Goal: Task Accomplishment & Management: Contribute content

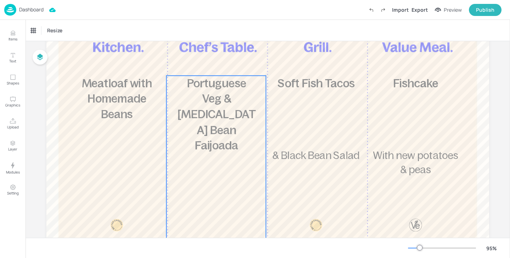
scroll to position [101, 0]
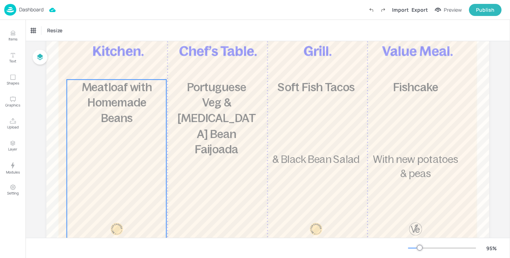
click at [134, 147] on div "£5.85 Meatloaf with Homemade Beans 560 kcal" at bounding box center [117, 176] width 100 height 195
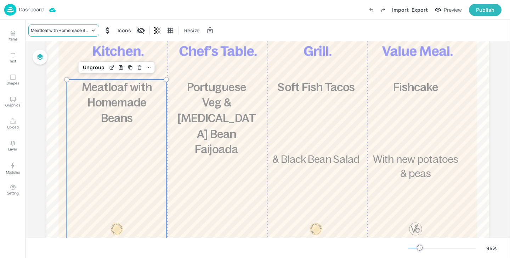
click at [63, 30] on div "Meatloaf with Homemade Beans" at bounding box center [60, 30] width 59 height 6
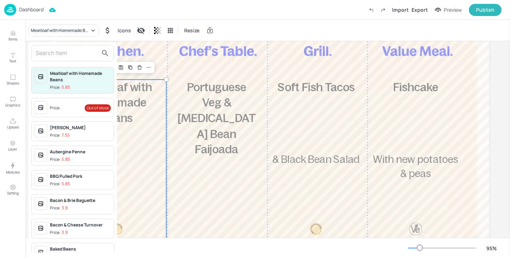
click at [80, 56] on input "text" at bounding box center [67, 52] width 62 height 11
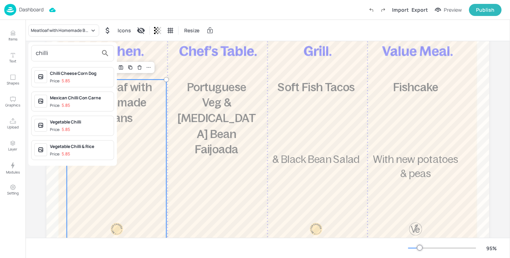
type input "chilli"
click at [9, 29] on div at bounding box center [255, 129] width 510 height 258
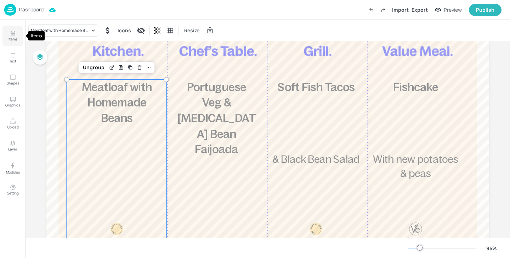
click at [5, 39] on button "Items" at bounding box center [12, 36] width 21 height 21
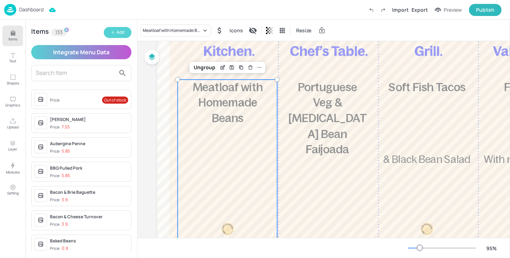
click at [112, 37] on button "Add" at bounding box center [118, 32] width 28 height 11
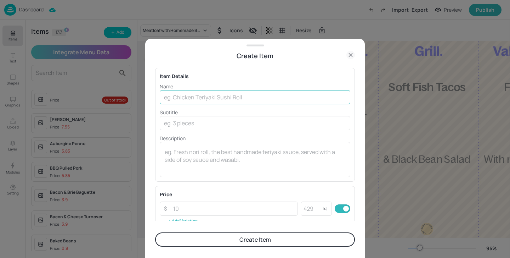
click at [268, 101] on input "text" at bounding box center [255, 97] width 191 height 14
type input "Chilli Con Carne"
click at [347, 141] on p "Description" at bounding box center [255, 137] width 191 height 7
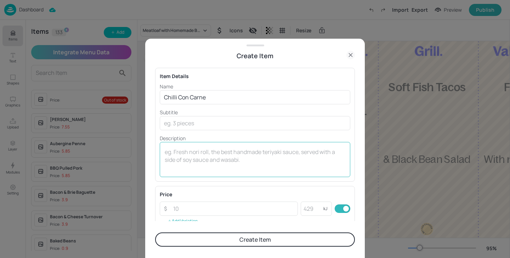
click at [323, 151] on textarea at bounding box center [255, 159] width 181 height 23
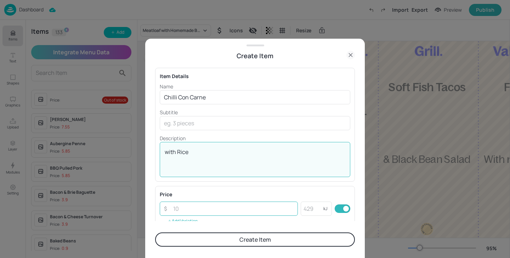
type textarea "with Rice"
click at [267, 209] on input "number" at bounding box center [233, 208] width 129 height 14
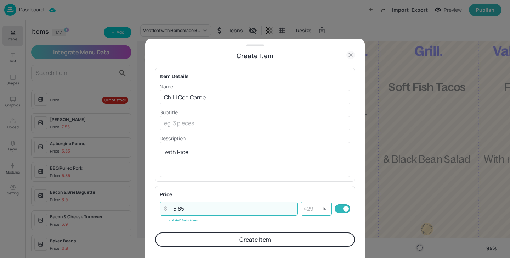
type input "5.85"
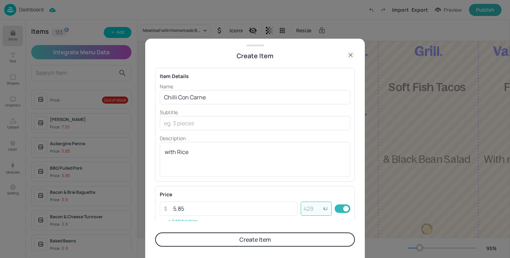
click at [320, 210] on input "number" at bounding box center [312, 208] width 23 height 14
type input "637"
click at [311, 246] on form "Item Details Name Chilli Con Carne ​ Subtitle ​ Description with Rice x ​ Price…" at bounding box center [255, 159] width 200 height 197
click at [311, 238] on button "Create Item" at bounding box center [255, 239] width 200 height 14
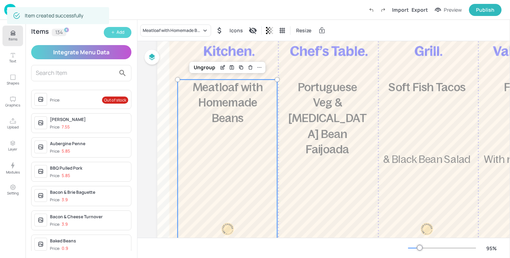
click at [124, 34] on button "Add" at bounding box center [118, 32] width 28 height 11
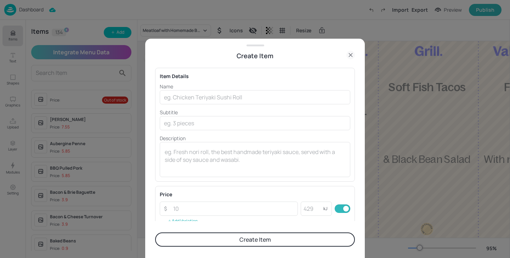
click at [350, 53] on icon at bounding box center [351, 55] width 9 height 9
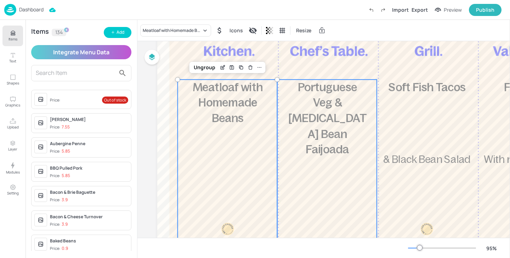
click at [335, 101] on span "Portuguese Veg & [MEDICAL_DATA] Bean Faijoada" at bounding box center [328, 118] width 78 height 75
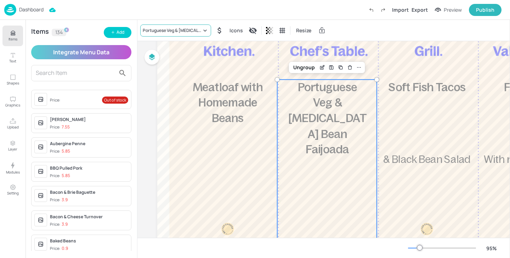
click at [157, 26] on div "Portuguese Veg & [MEDICAL_DATA] Bean Faijoada" at bounding box center [175, 30] width 71 height 12
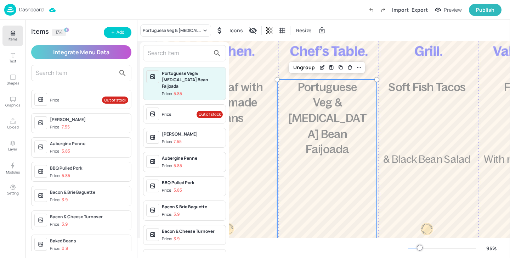
click at [175, 57] on input "text" at bounding box center [179, 52] width 62 height 11
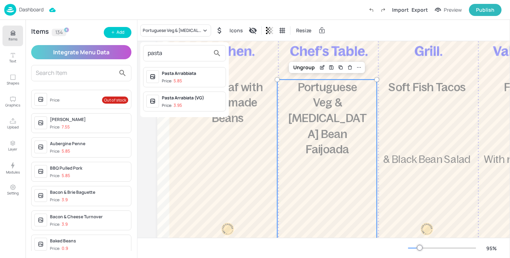
type input "pasta"
click at [204, 79] on span "Price: 5.85" at bounding box center [192, 81] width 61 height 6
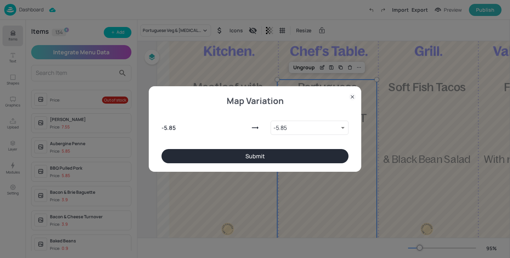
click at [193, 145] on div "- 5.85 - 5.85 9188435 ​" at bounding box center [255, 126] width 187 height 45
click at [196, 156] on button "Submit" at bounding box center [255, 156] width 187 height 14
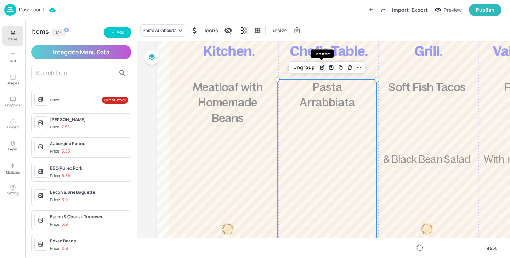
click at [324, 69] on icon "Edit Item" at bounding box center [322, 68] width 6 height 6
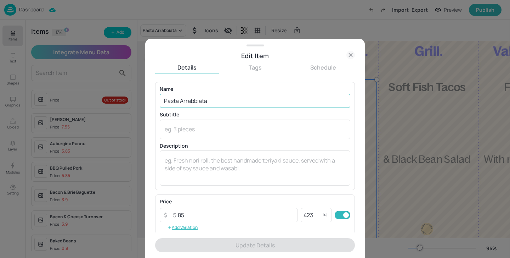
click at [234, 99] on input "Pasta Arrabbiata" at bounding box center [255, 101] width 191 height 14
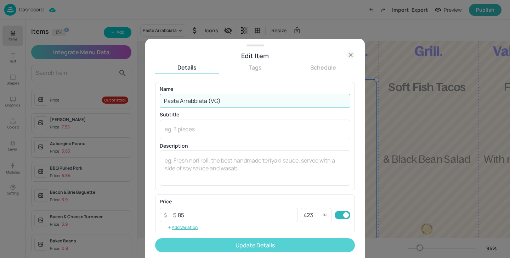
type input "Pasta Arrabbiata (VG)"
click at [253, 245] on button "Update Details" at bounding box center [255, 245] width 200 height 14
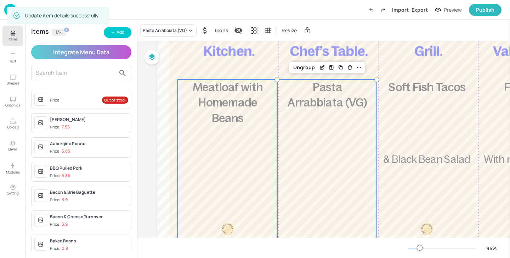
click at [220, 162] on div "£5.85 Meatloaf with Homemade Beans 560 kcal" at bounding box center [228, 176] width 100 height 195
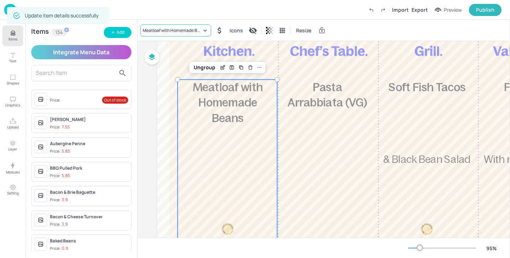
click at [175, 30] on div "Meatloaf with Homemade Beans" at bounding box center [172, 30] width 59 height 6
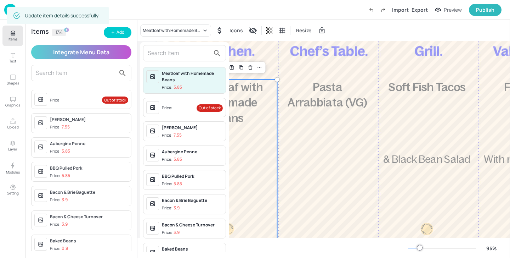
click at [175, 55] on input "text" at bounding box center [179, 52] width 62 height 11
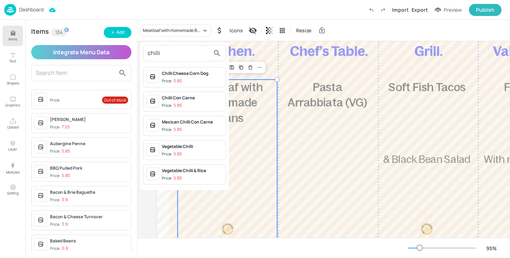
type input "chilli"
click at [201, 100] on div "Chilli Con Carne" at bounding box center [192, 98] width 61 height 6
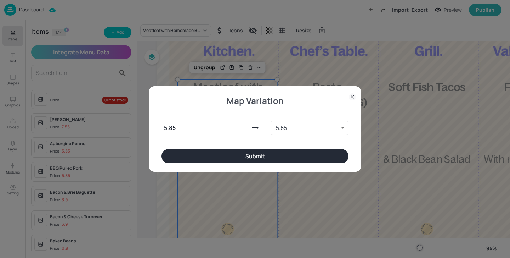
click at [220, 157] on button "Submit" at bounding box center [255, 156] width 187 height 14
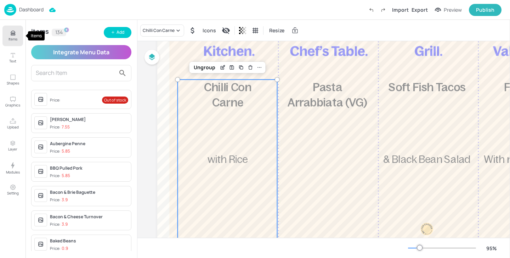
click at [11, 34] on icon "Items" at bounding box center [13, 33] width 7 height 7
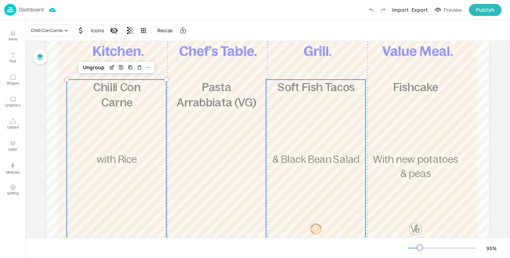
click at [306, 100] on div "£5.85 Soft Fish Tacos & Black Bean Salad 448 kcal" at bounding box center [316, 176] width 100 height 195
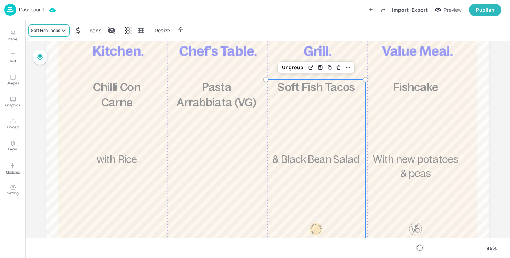
click at [50, 30] on div "Soft Fish Tacos" at bounding box center [45, 30] width 29 height 6
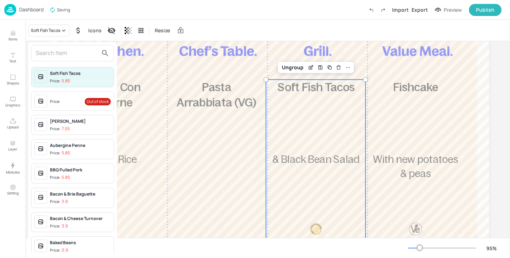
click at [71, 98] on span "Price: Out of stock" at bounding box center [80, 101] width 61 height 11
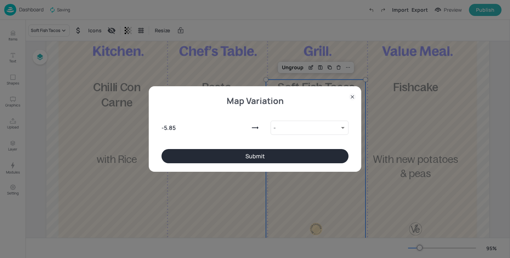
click at [329, 167] on div "Map Variation - 5.85 - 9138275 ​ Submit" at bounding box center [255, 128] width 213 height 85
click at [329, 159] on button "Submit" at bounding box center [255, 156] width 187 height 14
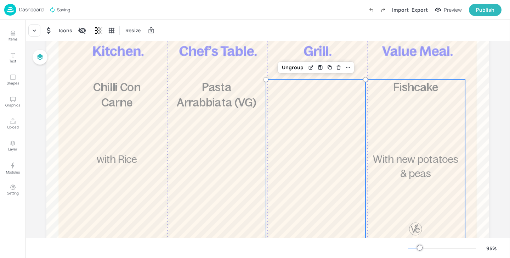
click at [422, 122] on div "£3.95 Fishcake With new potatoes & peas 452 kcal" at bounding box center [416, 176] width 100 height 195
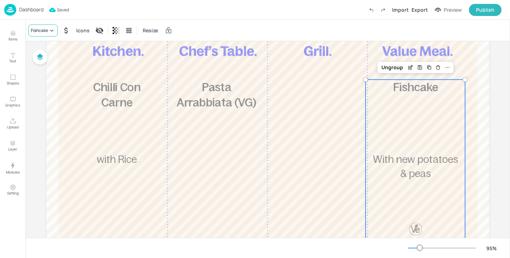
click at [51, 30] on icon at bounding box center [51, 30] width 3 height 2
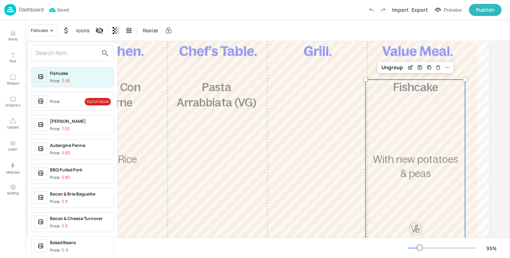
click at [56, 92] on div "Price: Out of stock" at bounding box center [72, 100] width 83 height 19
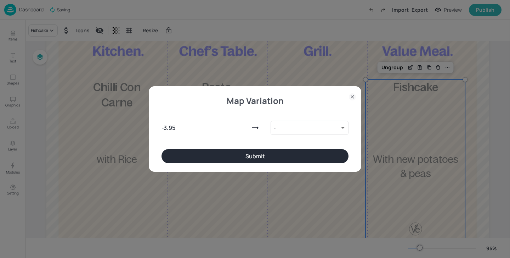
click at [164, 157] on button "Submit" at bounding box center [255, 156] width 187 height 14
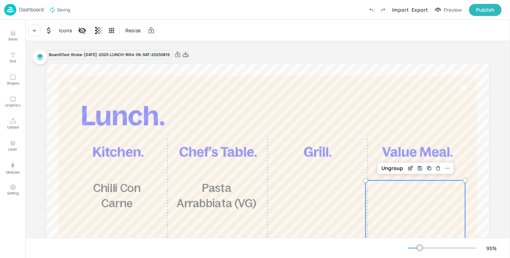
click at [183, 55] on icon at bounding box center [186, 54] width 6 height 7
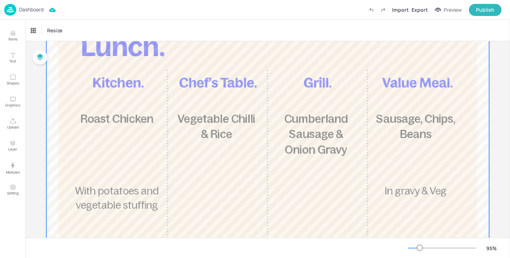
scroll to position [76, 0]
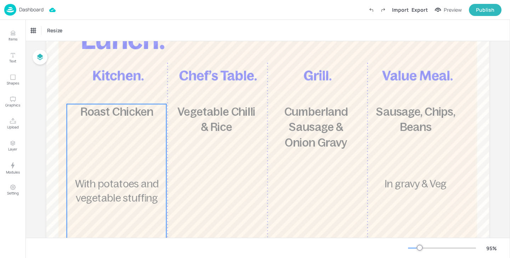
click at [137, 125] on div "£5.85 Roast Chicken With potatoes and vegetable stuffing 556 kcal" at bounding box center [117, 201] width 100 height 195
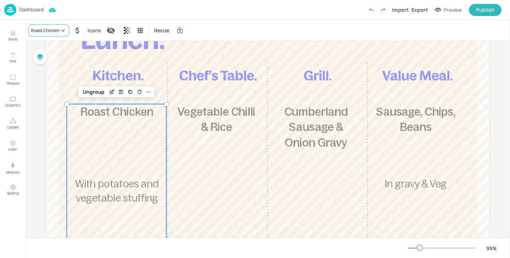
click at [36, 29] on div "Roast Chicken" at bounding box center [45, 30] width 29 height 6
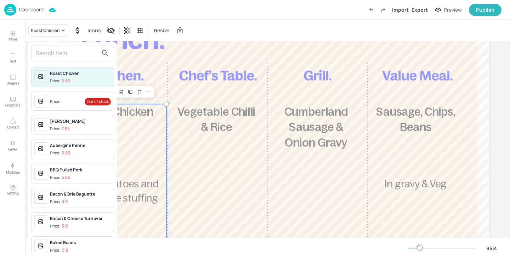
click at [55, 55] on input "text" at bounding box center [67, 52] width 62 height 11
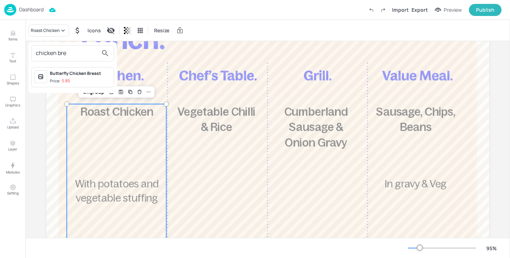
type input "chicken bre"
click at [18, 35] on div at bounding box center [255, 129] width 510 height 258
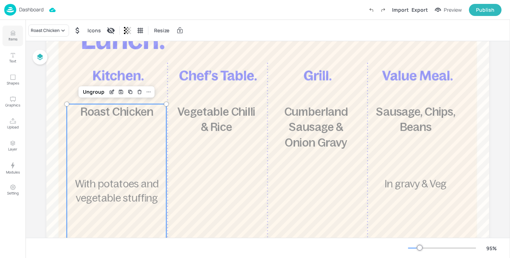
click at [14, 35] on icon "Items" at bounding box center [13, 33] width 7 height 7
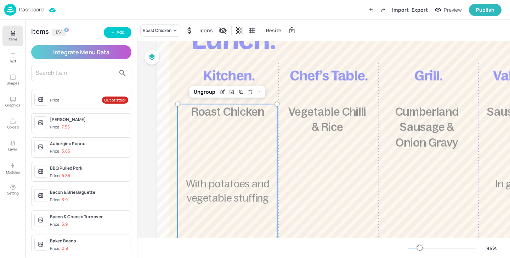
click at [118, 39] on div "Items 134 Add Integrate Menu Data Price: Out of stock Aubergine Masala Price: 7…" at bounding box center [82, 139] width 112 height 238
click at [118, 37] on button "Add" at bounding box center [118, 32] width 28 height 11
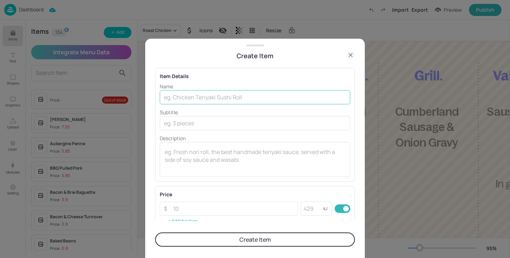
click at [242, 101] on input "text" at bounding box center [255, 97] width 191 height 14
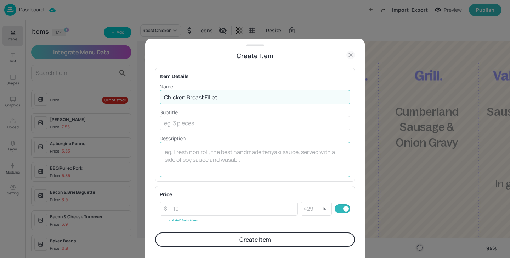
type input "Chicken Breast Fillet"
click at [221, 160] on textarea at bounding box center [255, 159] width 181 height 23
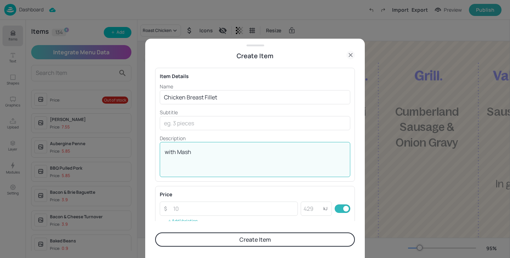
click at [291, 155] on textarea "with Mash" at bounding box center [255, 159] width 181 height 23
type textarea "with Mash & Veg"
click at [252, 206] on input "number" at bounding box center [233, 208] width 129 height 14
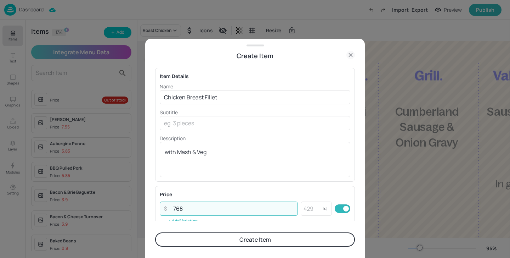
drag, startPoint x: 212, startPoint y: 212, endPoint x: 156, endPoint y: 212, distance: 56.0
click at [156, 212] on div "Price ​ 768 ​ kJ ​ Add Variation" at bounding box center [255, 208] width 200 height 45
type input "768"
click at [312, 208] on input "number" at bounding box center [312, 208] width 23 height 14
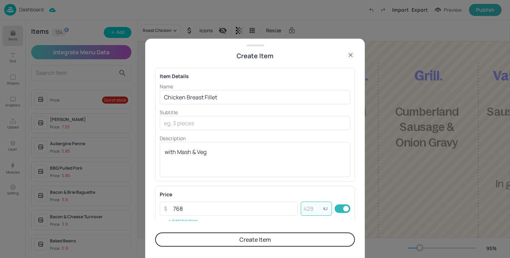
paste input "768"
type input "768"
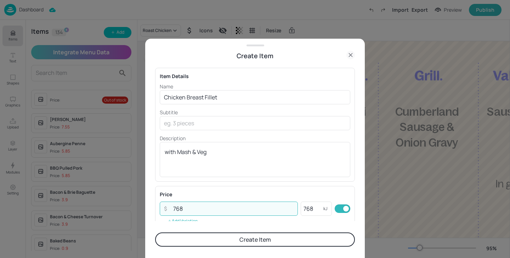
drag, startPoint x: 239, startPoint y: 205, endPoint x: 166, endPoint y: 206, distance: 73.7
click at [166, 206] on div "​ 768 ​" at bounding box center [229, 208] width 138 height 14
type input "5.85"
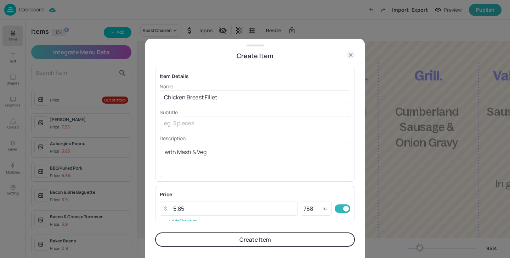
click at [210, 241] on button "Create Item" at bounding box center [255, 239] width 200 height 14
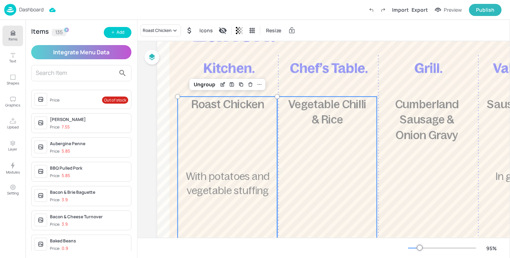
scroll to position [88, 0]
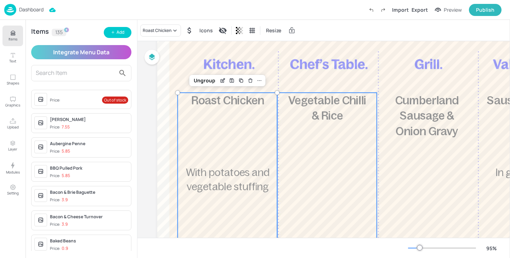
click at [319, 151] on div "£5.85 Vegetable Chilli & Rice 577 kcal" at bounding box center [328, 190] width 100 height 195
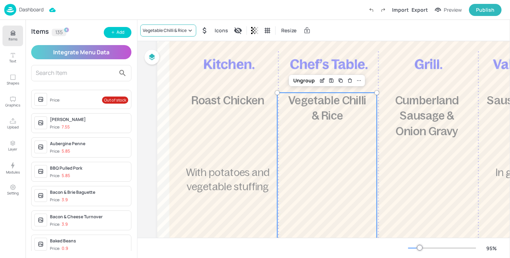
click at [155, 34] on div "Vegetable Chilli & Rice" at bounding box center [168, 30] width 56 height 12
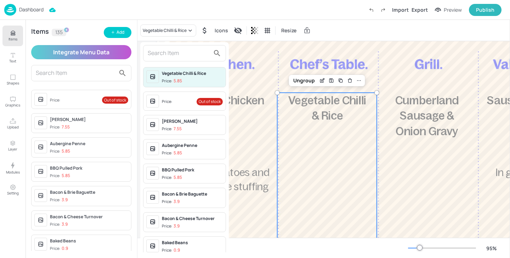
click at [160, 50] on input "text" at bounding box center [179, 52] width 62 height 11
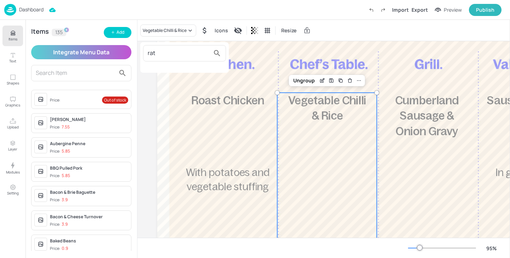
type input "rat"
click at [264, 208] on div at bounding box center [255, 129] width 510 height 258
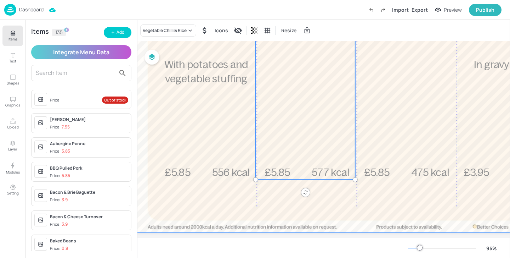
scroll to position [195, 23]
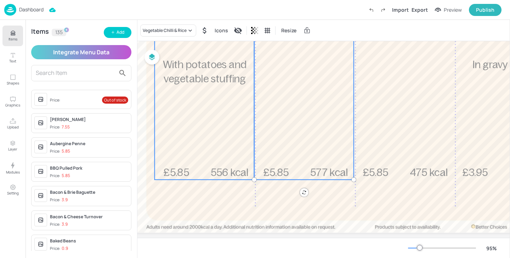
click at [184, 119] on div "£5.85 Roast Chicken With potatoes and vegetable stuffing 556 kcal" at bounding box center [205, 82] width 100 height 195
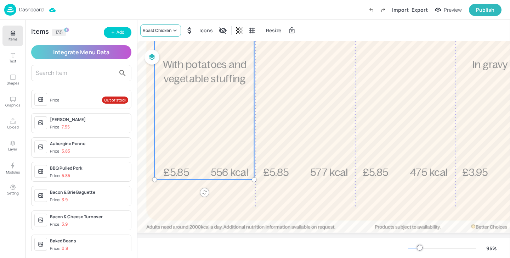
click at [168, 24] on div "Roast Chicken" at bounding box center [160, 30] width 41 height 12
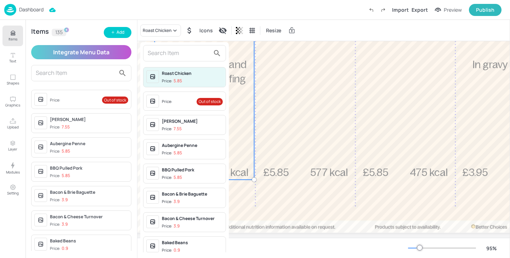
click at [167, 57] on input "text" at bounding box center [179, 52] width 62 height 11
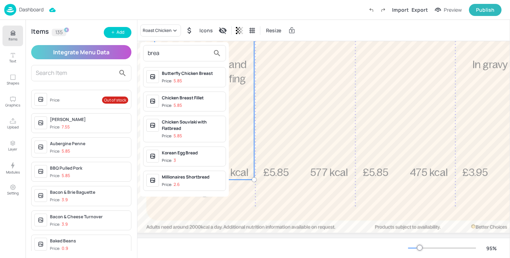
type input "brea"
click at [200, 101] on div "Chicken Breast Fillet Price: 5.85" at bounding box center [192, 102] width 61 height 14
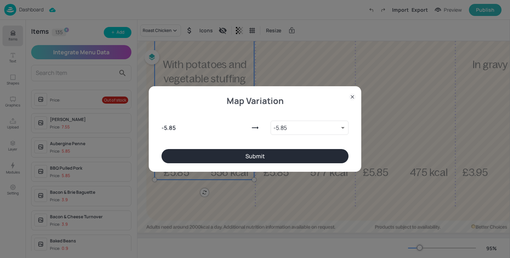
click at [276, 160] on button "Submit" at bounding box center [255, 156] width 187 height 14
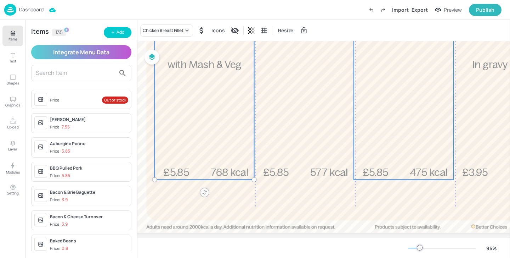
click at [368, 135] on div "£5.85 Cumberland Sausage & Onion Gravy 475 kcal" at bounding box center [404, 82] width 100 height 195
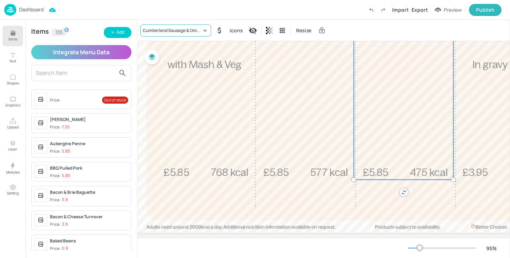
click at [182, 34] on div "Cumberland Sausage & Onion Gravy" at bounding box center [175, 30] width 71 height 12
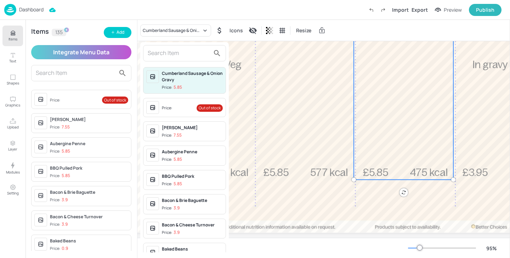
click at [177, 105] on span "Price: Out of stock" at bounding box center [192, 107] width 61 height 11
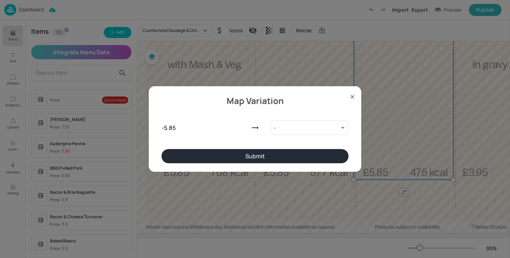
click at [315, 153] on button "Submit" at bounding box center [255, 156] width 187 height 14
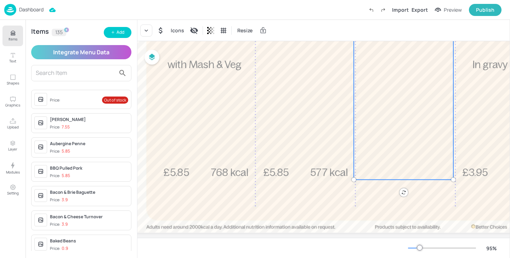
scroll to position [195, 112]
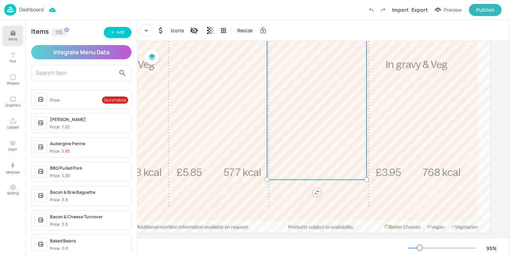
click at [364, 135] on div "kcal" at bounding box center [317, 82] width 100 height 195
click at [386, 140] on div "£3.95 Sausage, Chips, Beans In gravy & Veg 768 kcal" at bounding box center [417, 82] width 100 height 195
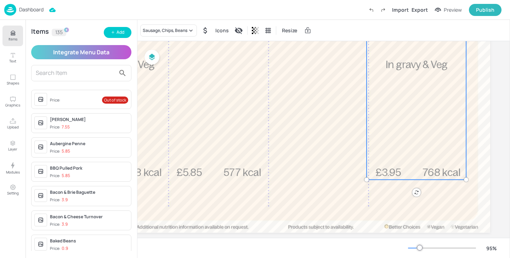
click at [181, 36] on div "Sausage, Chips, Beans Icons Resize" at bounding box center [324, 30] width 373 height 21
click at [181, 33] on div "Sausage, Chips, Beans" at bounding box center [165, 30] width 45 height 6
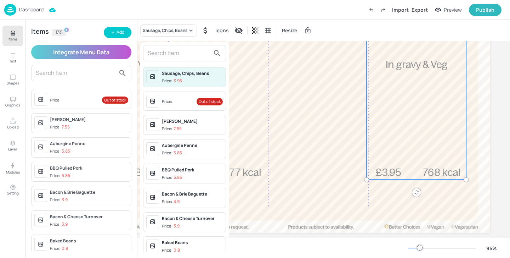
click at [175, 105] on span "Price: Out of stock" at bounding box center [192, 101] width 61 height 11
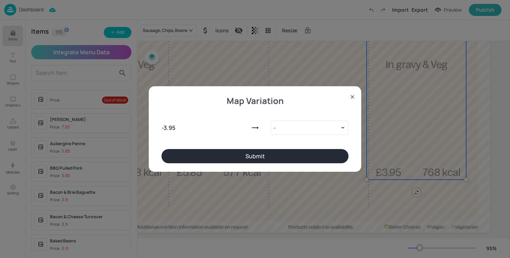
click at [301, 158] on button "Submit" at bounding box center [255, 156] width 187 height 14
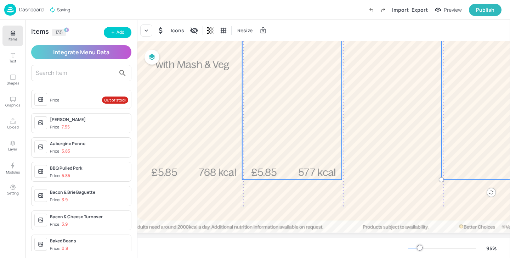
scroll to position [99, 35]
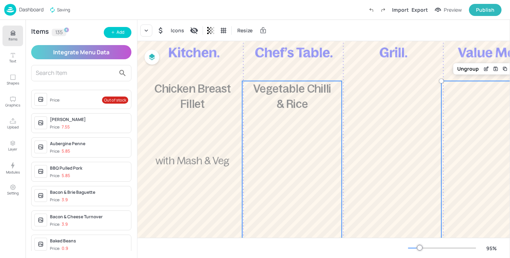
click at [278, 140] on div "£5.85 Vegetable Chilli & Rice 577 kcal" at bounding box center [292, 178] width 100 height 195
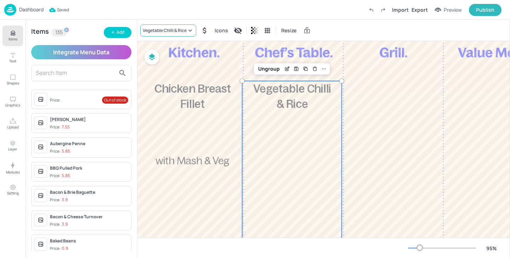
click at [168, 28] on div "Vegetable Chilli & Rice" at bounding box center [165, 30] width 44 height 6
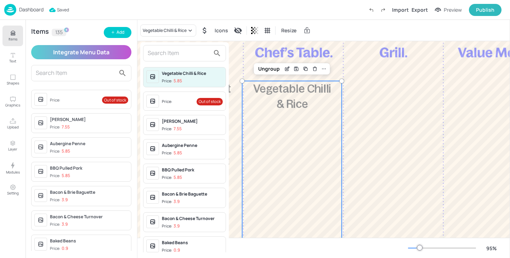
click at [181, 51] on input "text" at bounding box center [179, 52] width 62 height 11
click at [109, 30] on div at bounding box center [255, 129] width 510 height 258
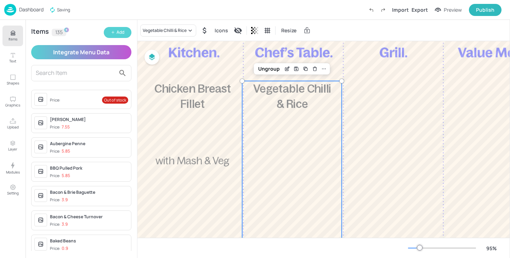
click at [113, 32] on icon "button" at bounding box center [113, 32] width 4 height 4
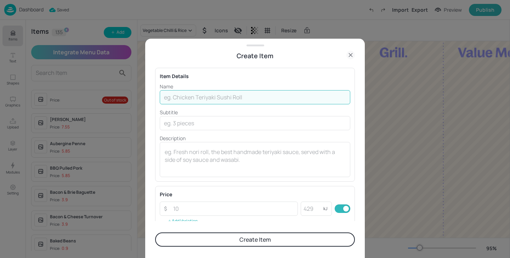
click at [188, 101] on input "text" at bounding box center [255, 97] width 191 height 14
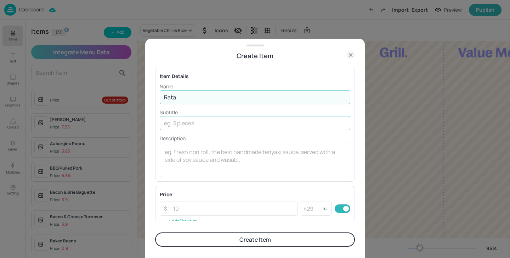
type input "Ratatouille"
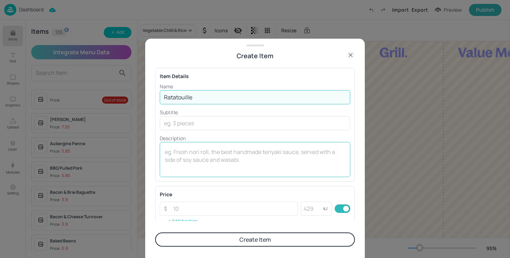
click at [202, 153] on textarea at bounding box center [255, 159] width 181 height 23
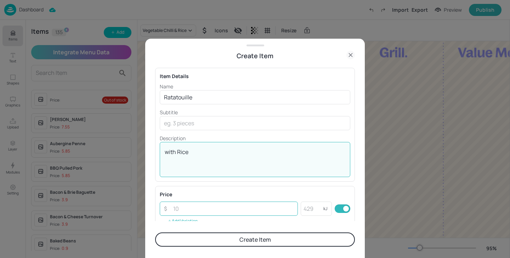
type textarea "with Rice"
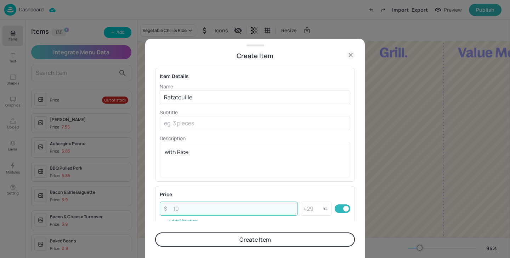
click at [218, 205] on input "number" at bounding box center [233, 208] width 129 height 14
type input "5.85"
click at [313, 214] on input "number" at bounding box center [312, 208] width 23 height 14
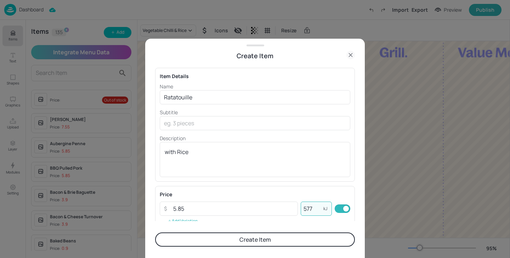
type input "577"
click at [293, 236] on button "Create Item" at bounding box center [255, 239] width 200 height 14
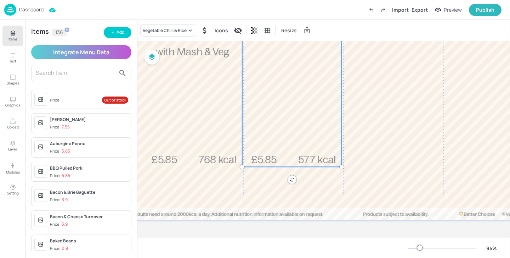
scroll to position [0, 35]
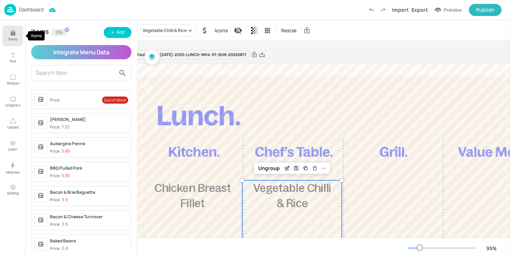
click at [9, 39] on p "Items" at bounding box center [13, 39] width 9 height 5
